Goal: Navigation & Orientation: Go to known website

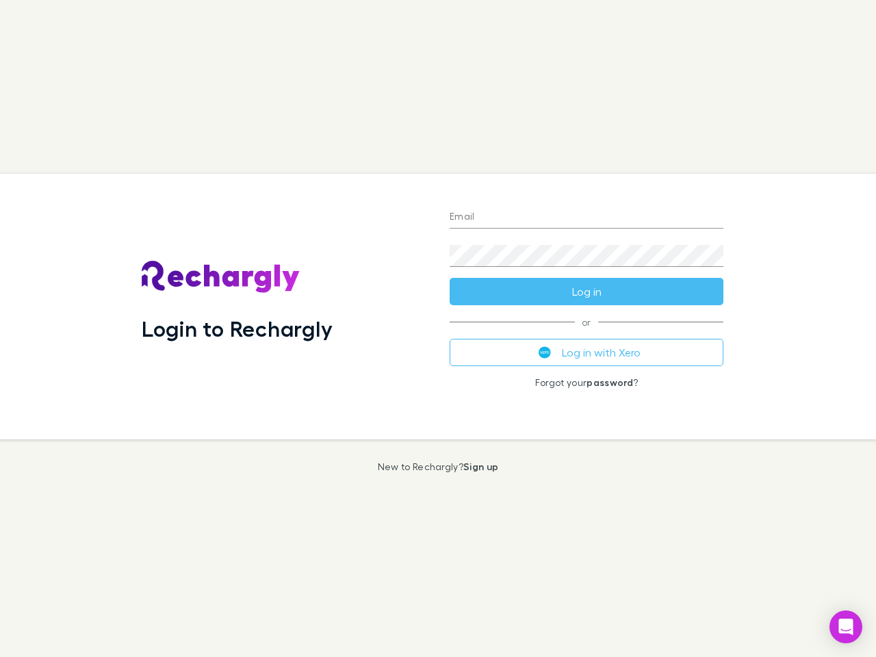
click at [438, 329] on div "Login to Rechargly" at bounding box center [285, 307] width 308 height 266
click at [587, 218] on input "Email" at bounding box center [587, 218] width 274 height 22
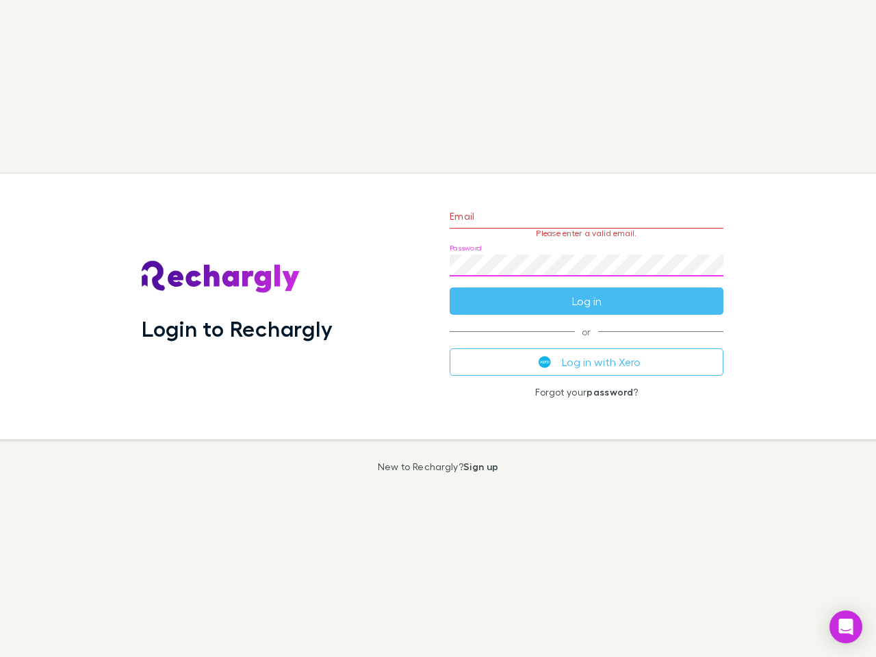
click at [587, 292] on form "Email Please enter a valid email. Password Log in" at bounding box center [587, 255] width 274 height 119
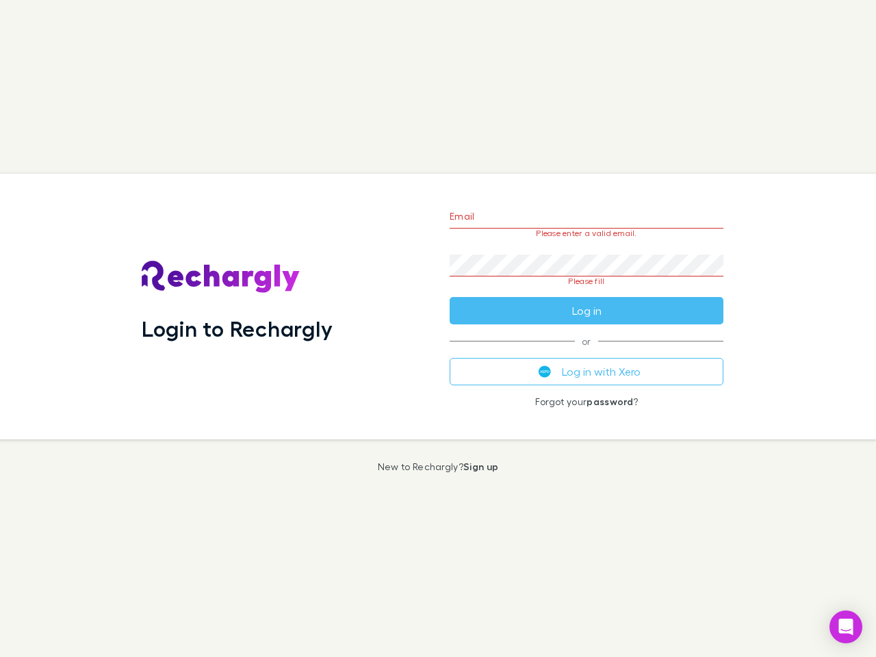
click at [587, 352] on div "Email Please enter a valid email. Password Please fill Log in or Log in with Xe…" at bounding box center [587, 307] width 296 height 266
click at [846, 627] on icon "Open Intercom Messenger" at bounding box center [846, 627] width 14 height 16
